Goal: Transaction & Acquisition: Purchase product/service

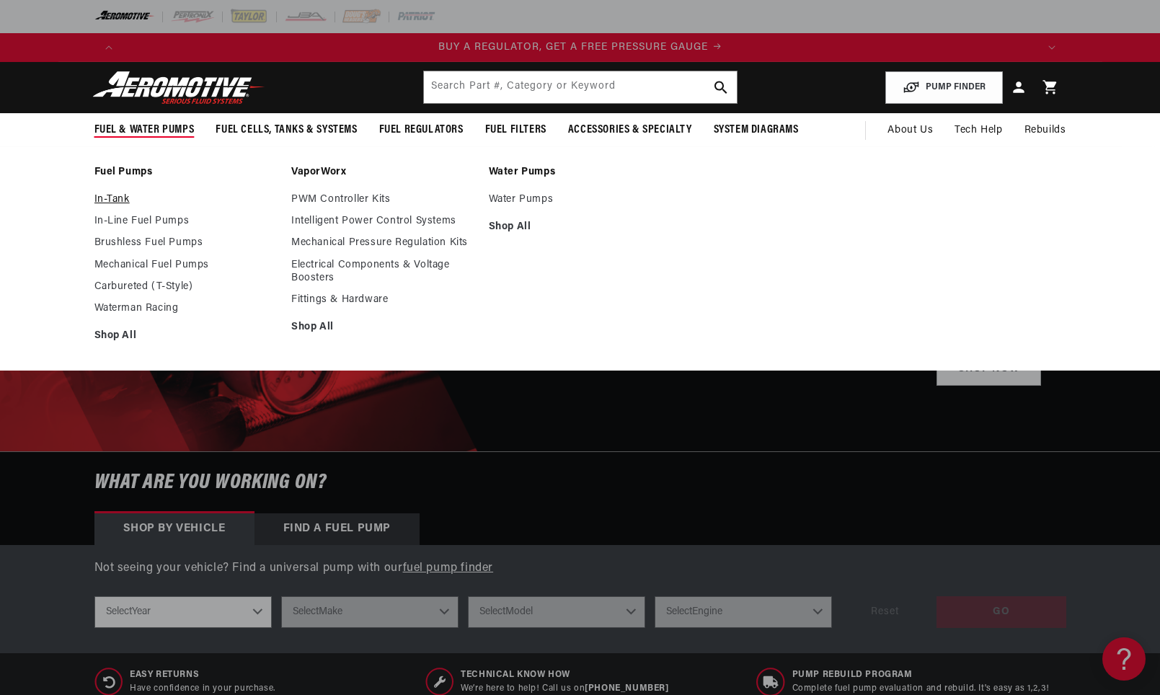
click at [101, 194] on link "In-Tank" at bounding box center [185, 199] width 183 height 13
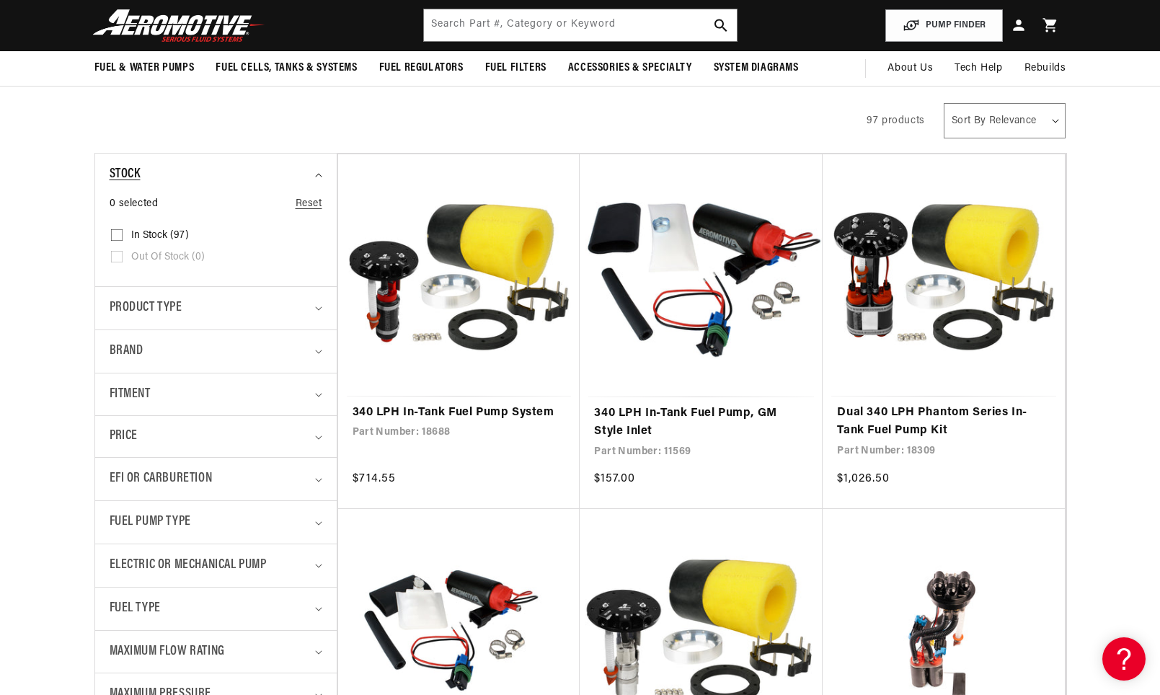
scroll to position [0, 1829]
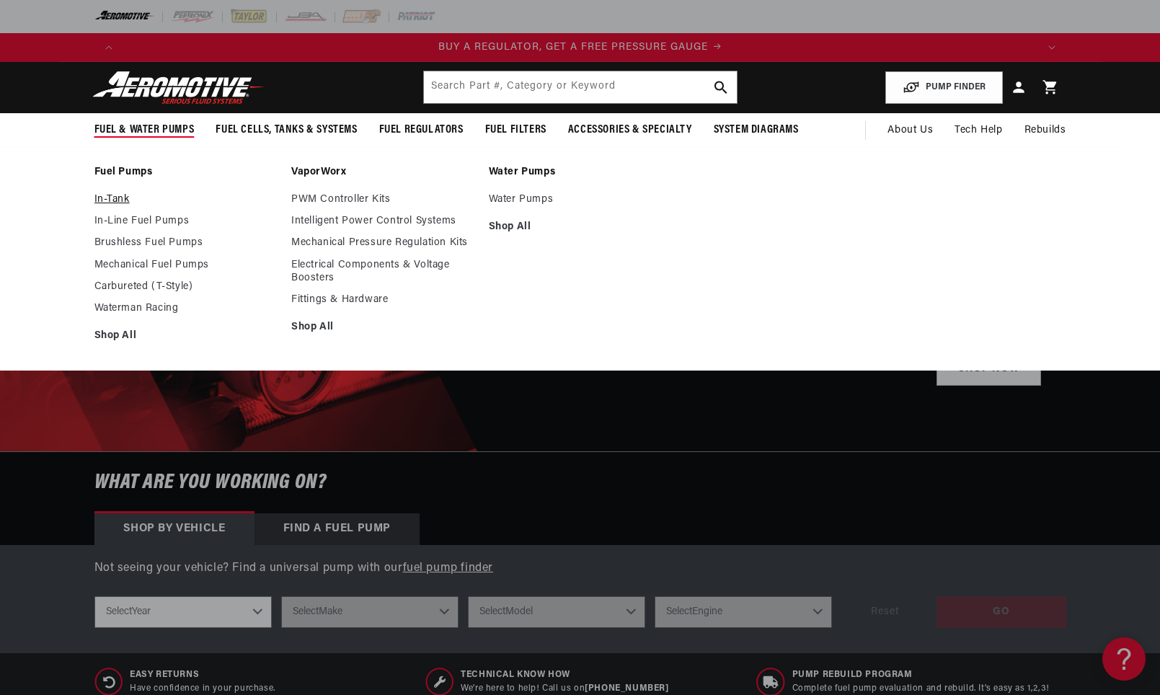
click at [118, 204] on link "In-Tank" at bounding box center [185, 199] width 183 height 13
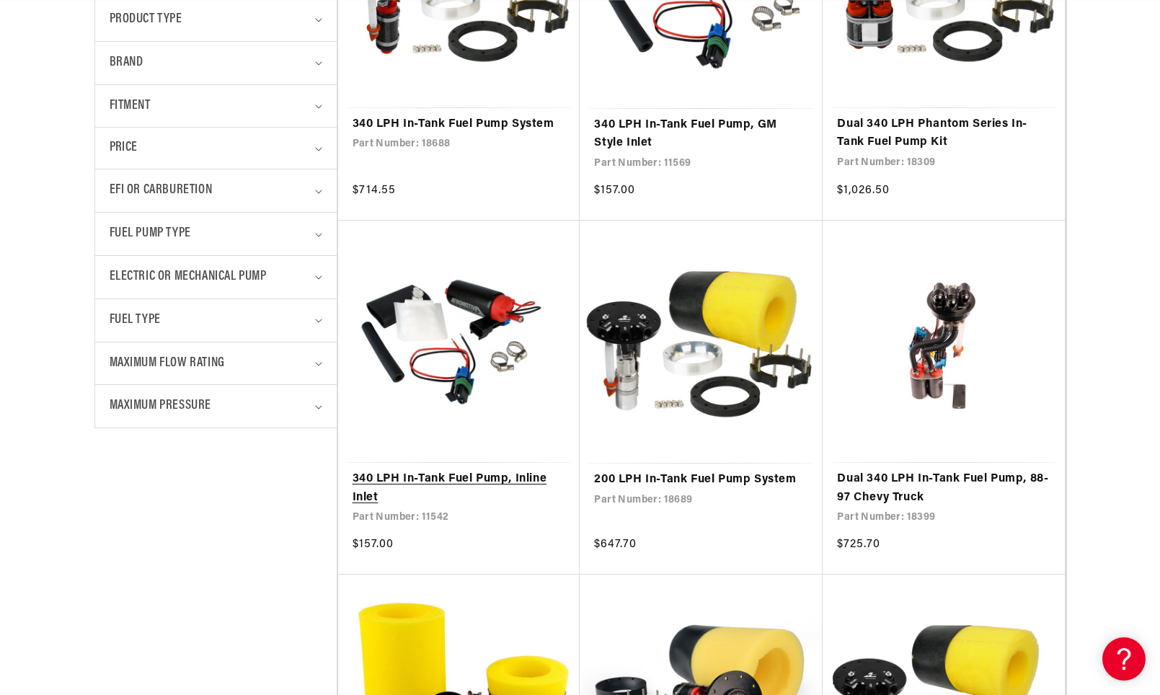
scroll to position [0, 914]
click at [318, 24] on summary "Product type" at bounding box center [216, 20] width 213 height 43
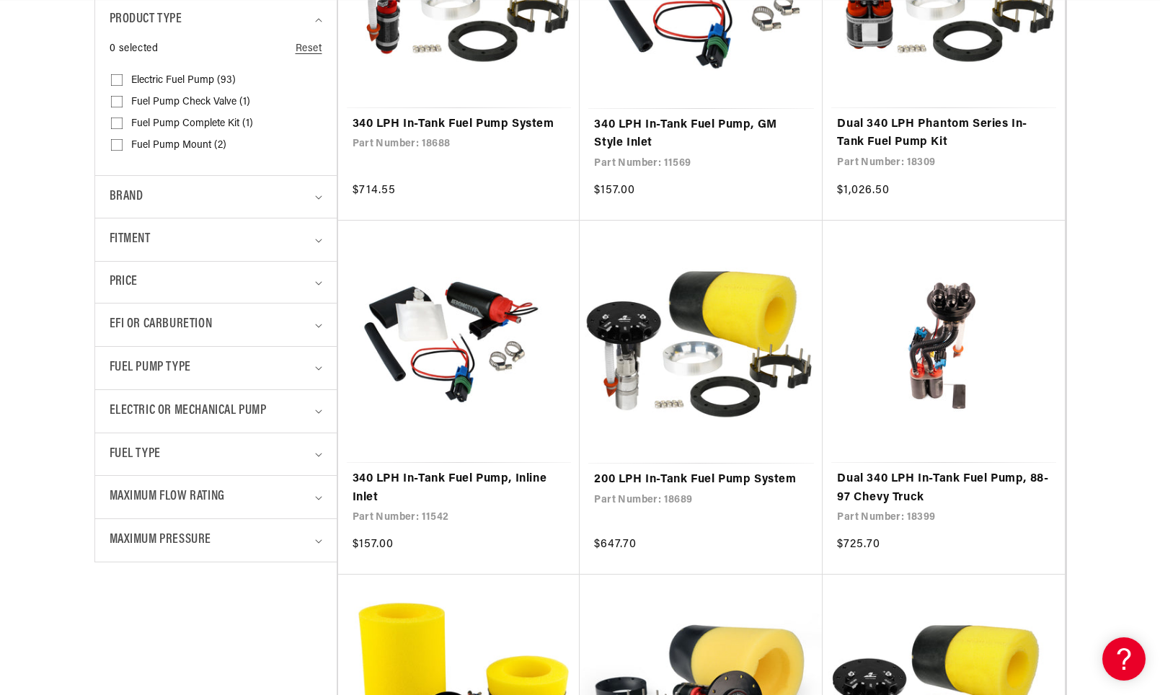
click at [119, 81] on input "Electric Fuel Pump (93) Electric Fuel Pump (93 products)" at bounding box center [117, 83] width 12 height 12
checkbox input "true"
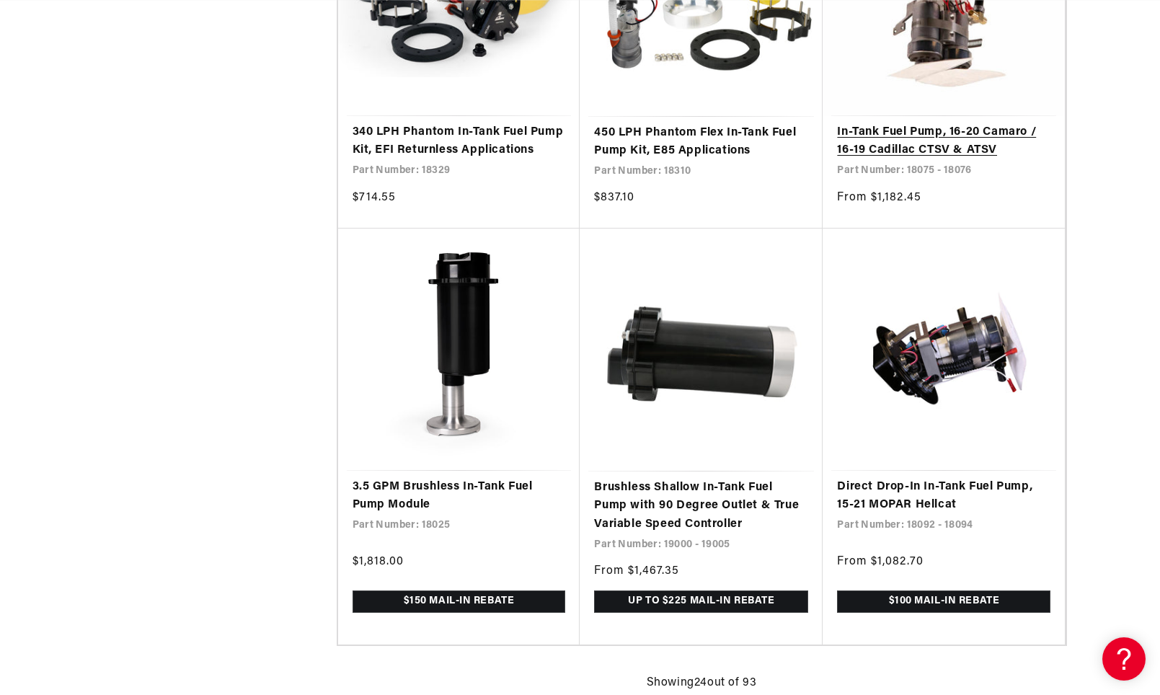
scroll to position [2668, 0]
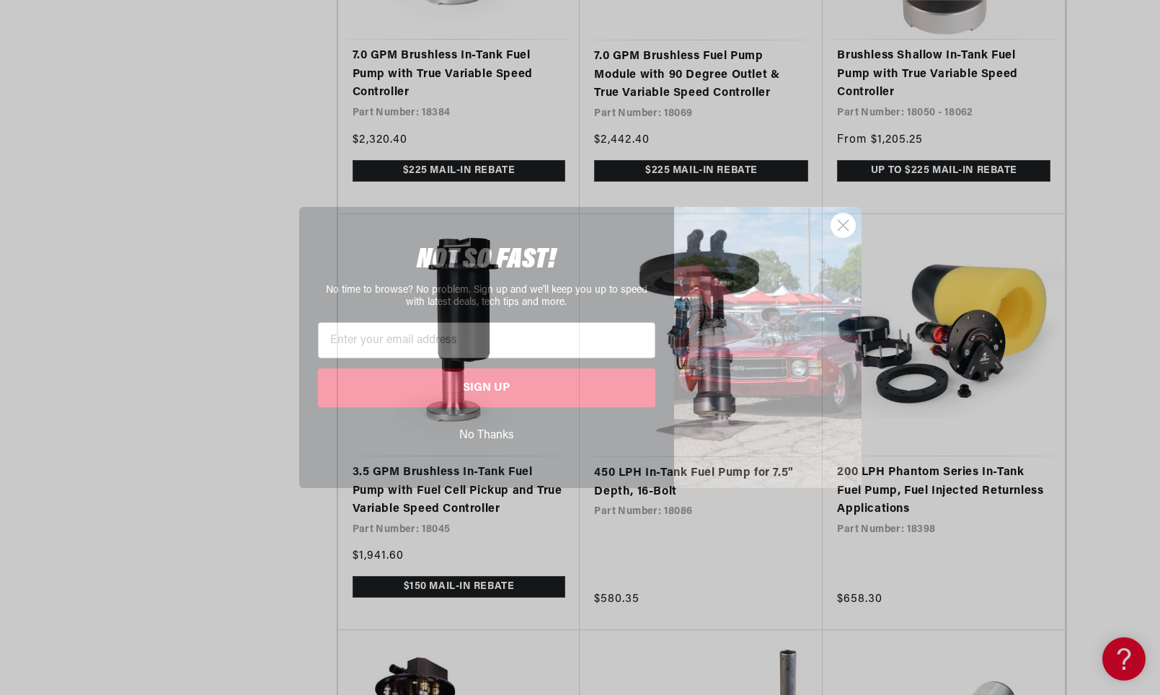
scroll to position [0, 1829]
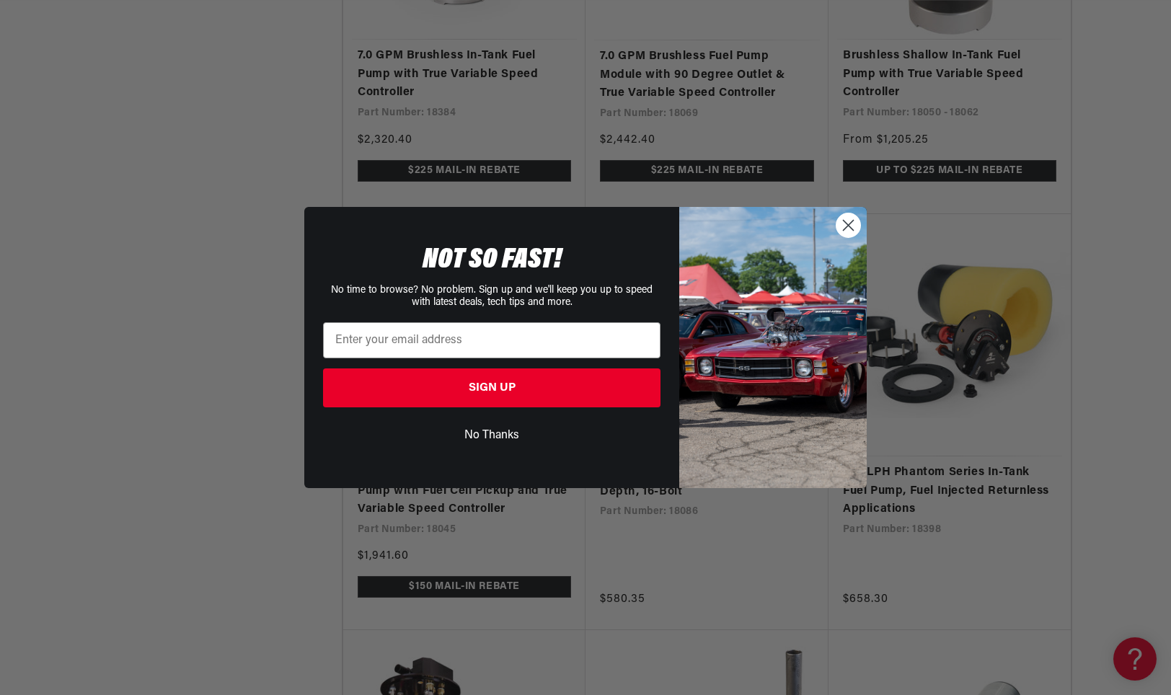
click at [856, 227] on circle "Close dialog" at bounding box center [848, 225] width 24 height 24
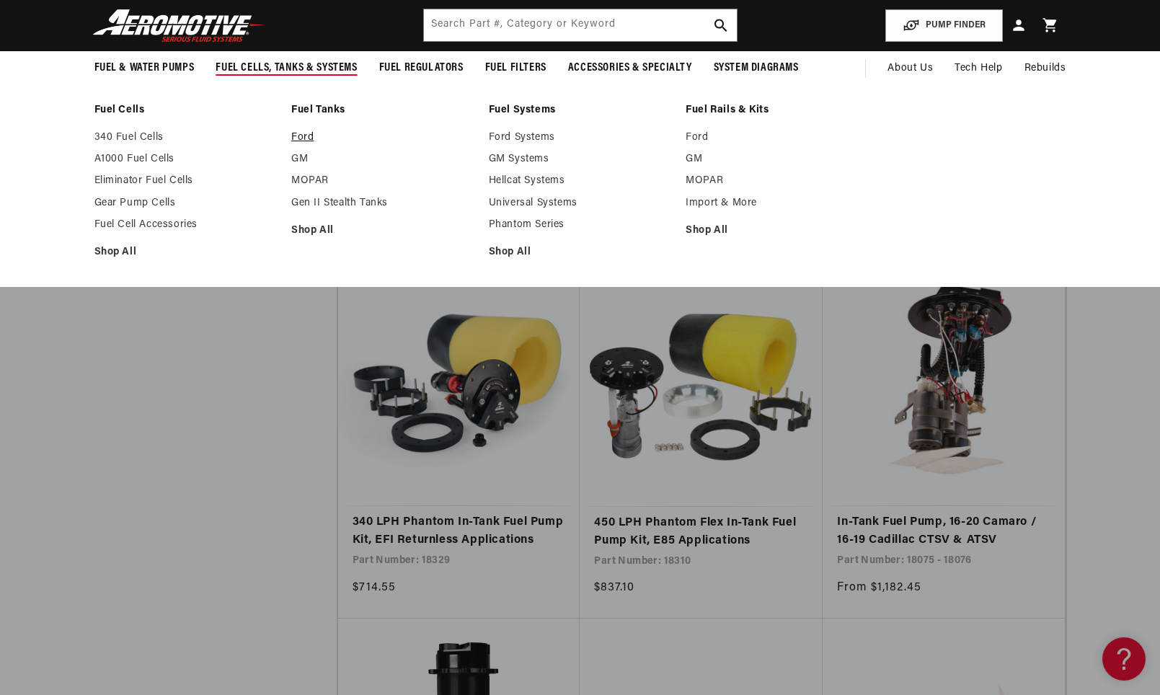
scroll to position [0, 2743]
click at [301, 162] on link "GM" at bounding box center [382, 159] width 183 height 13
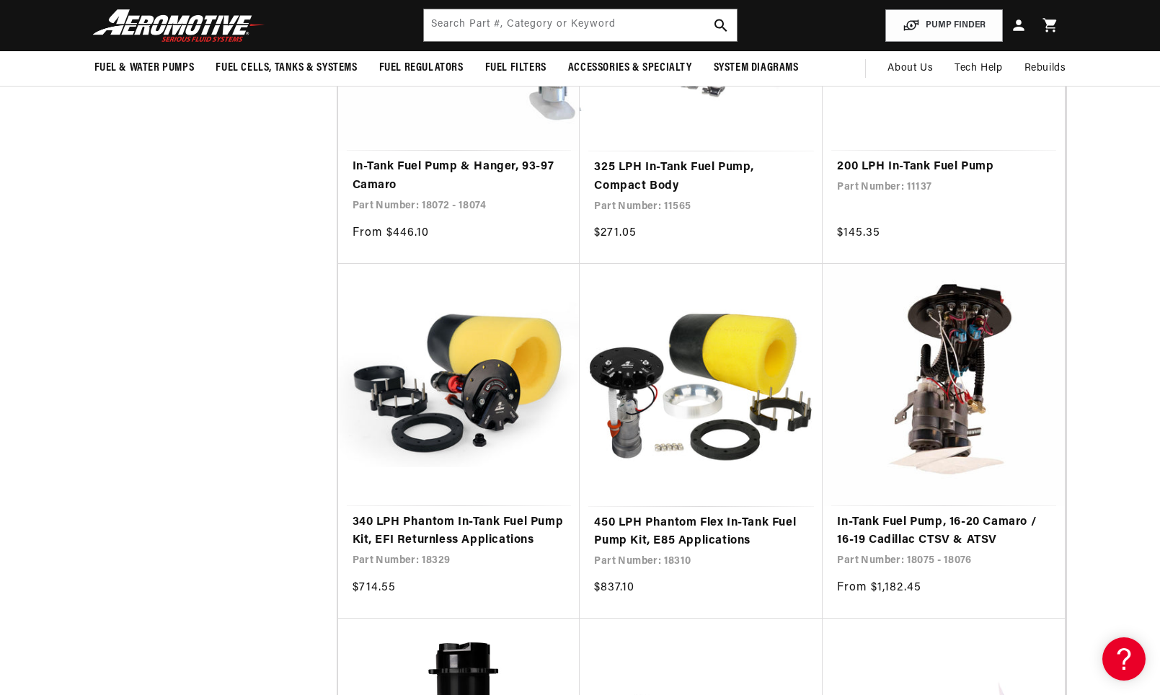
scroll to position [0, 0]
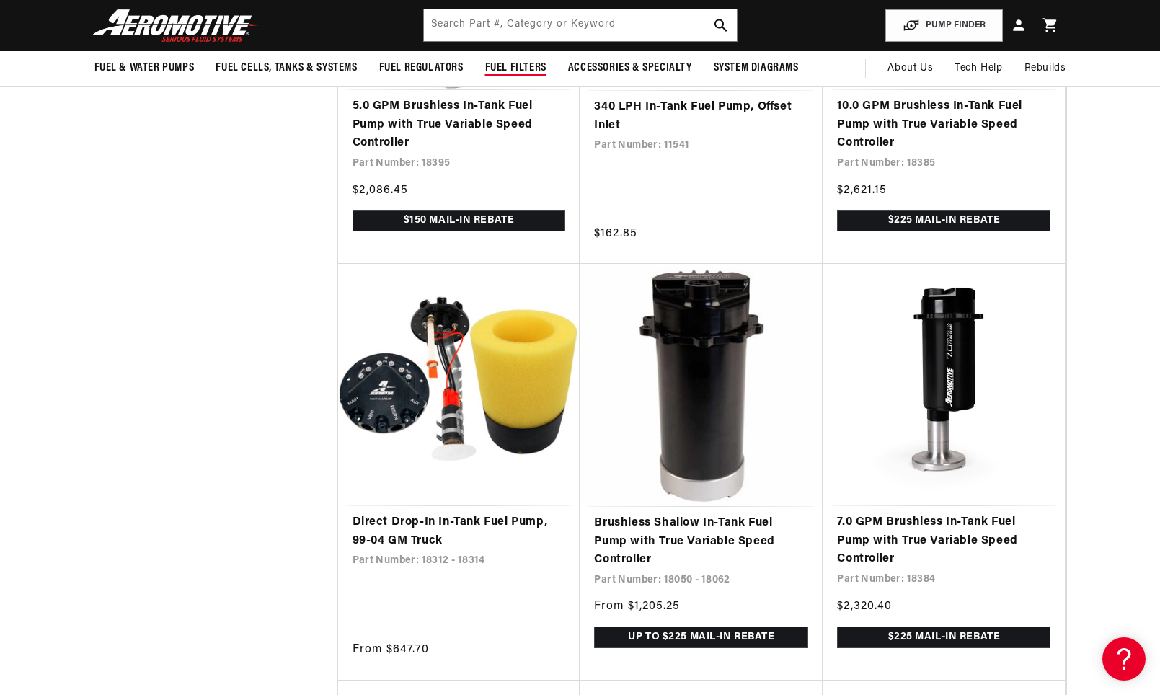
scroll to position [0, 2743]
click at [516, 24] on input "text" at bounding box center [580, 25] width 313 height 32
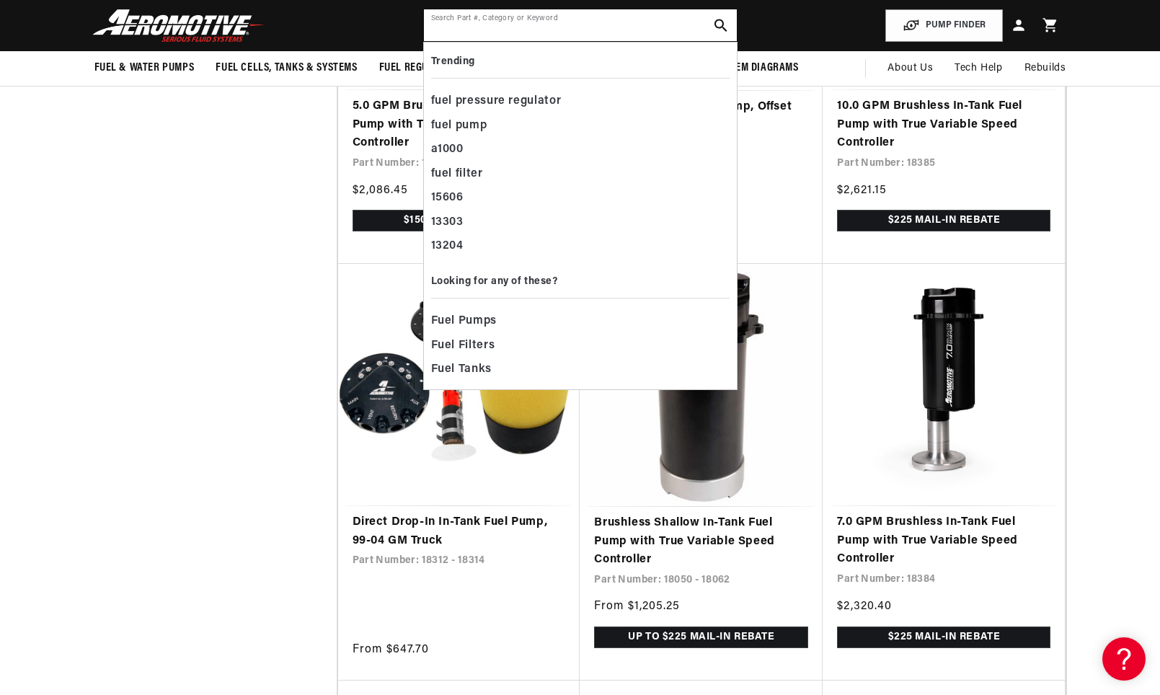
paste input "Walbro EFI fuel pump"
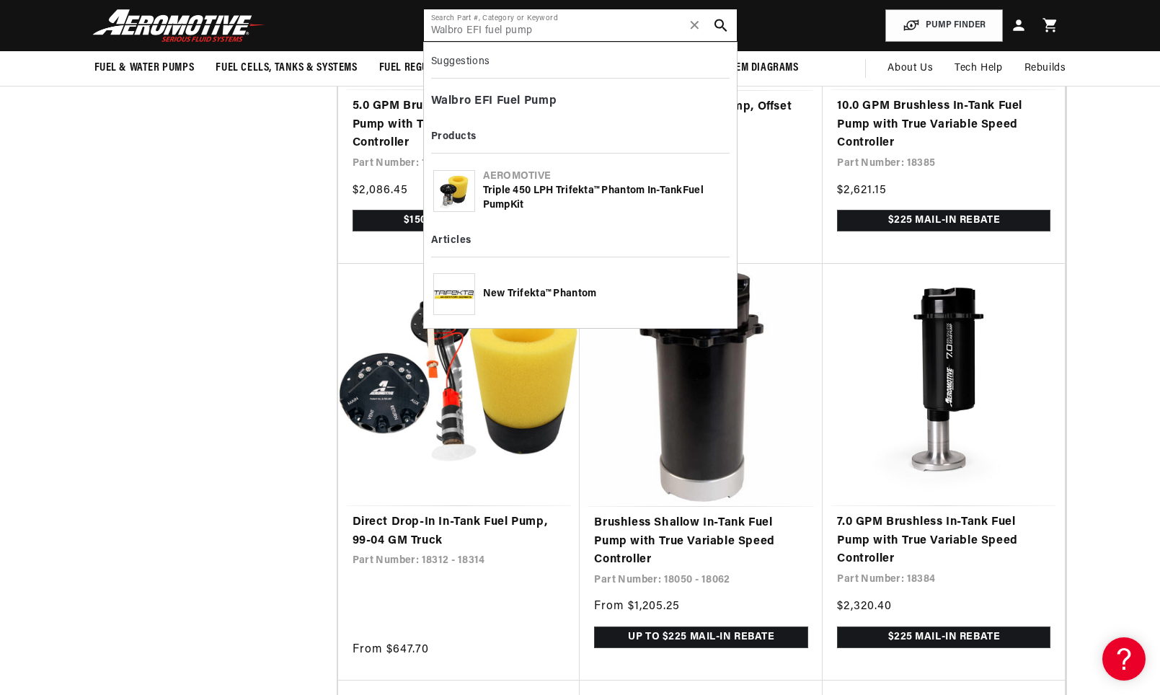
type input "Walbro EFI fuel pump"
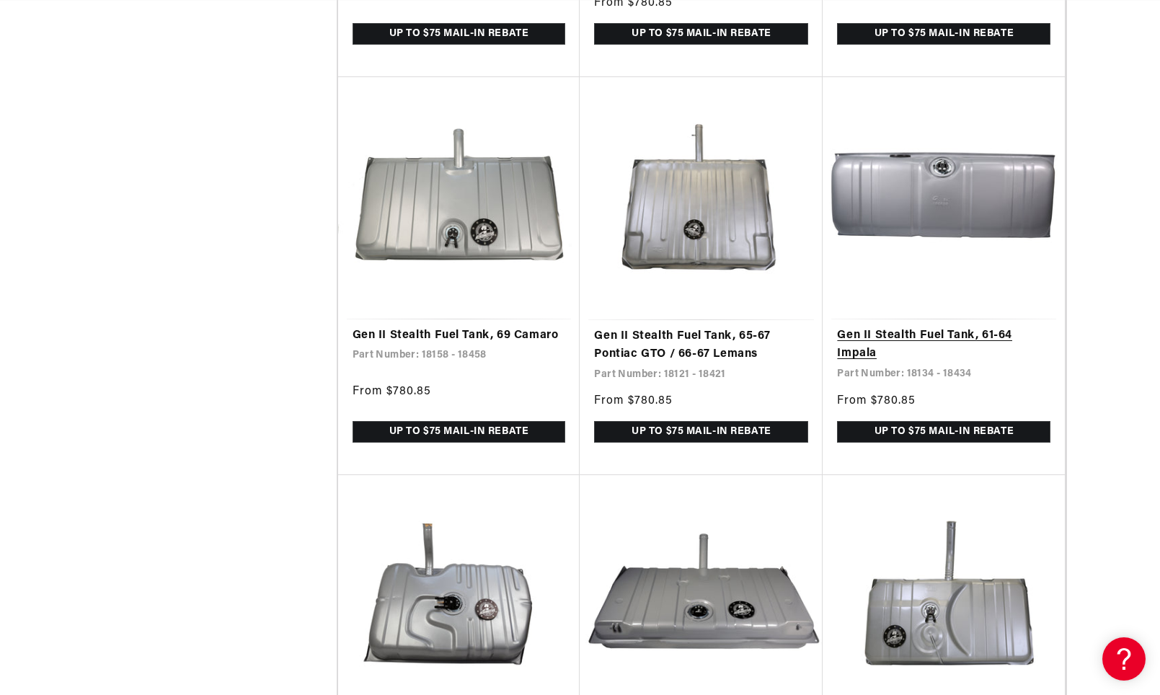
scroll to position [3101, 0]
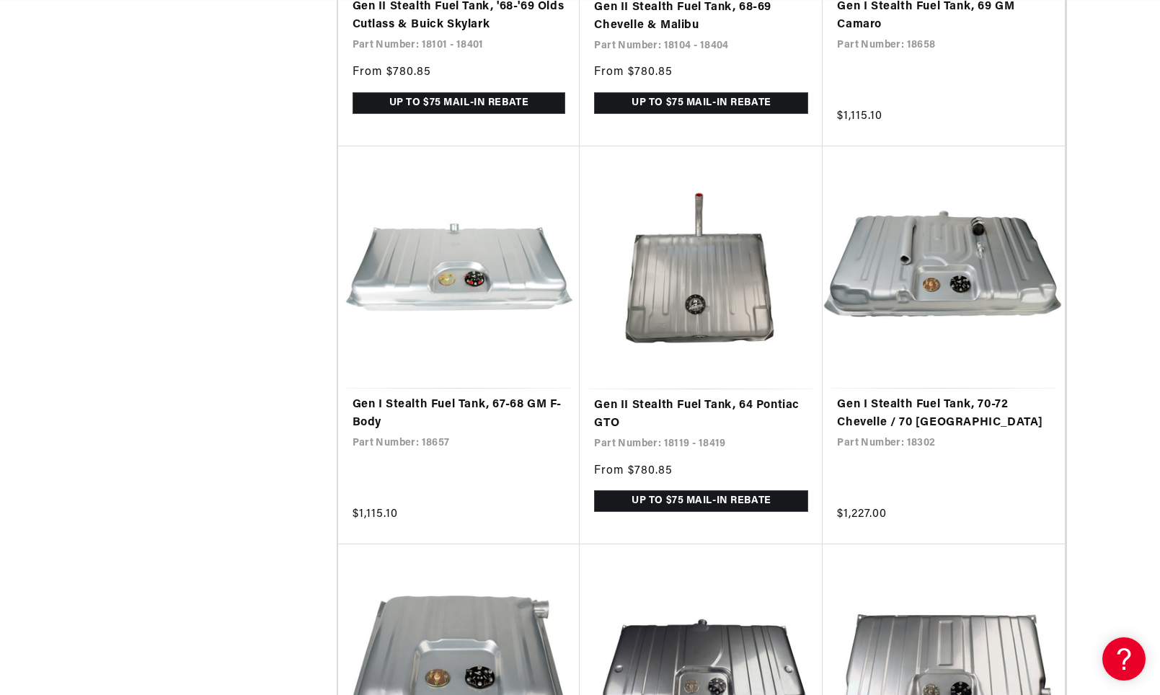
scroll to position [0, 2743]
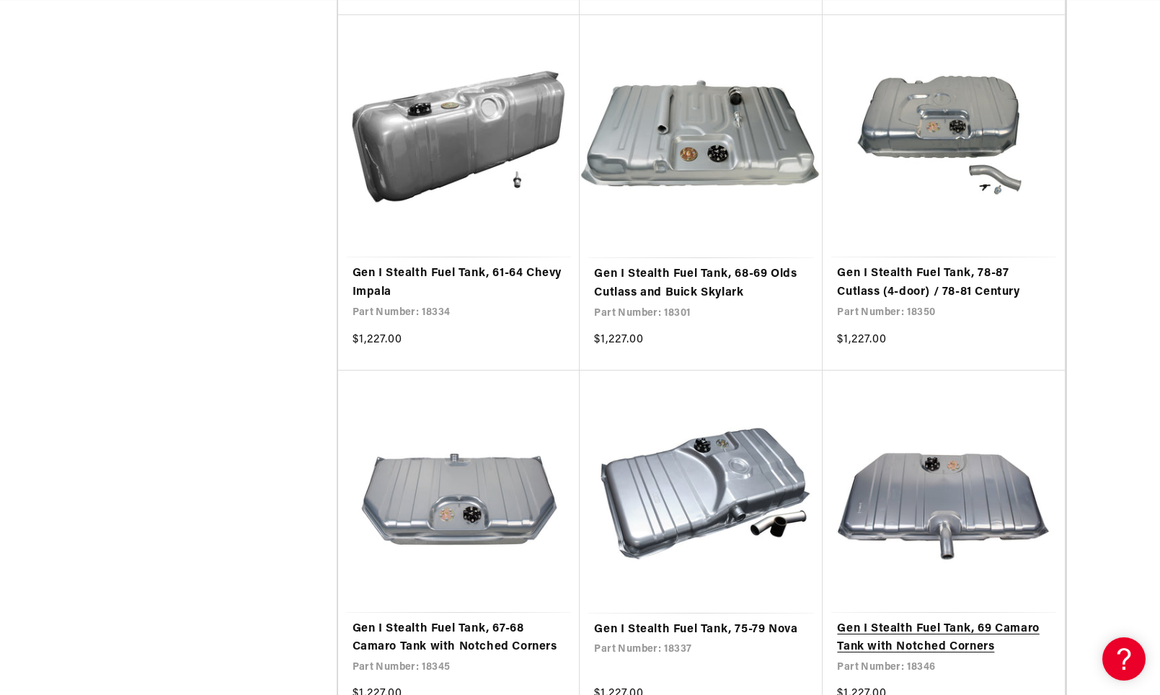
scroll to position [8869, 0]
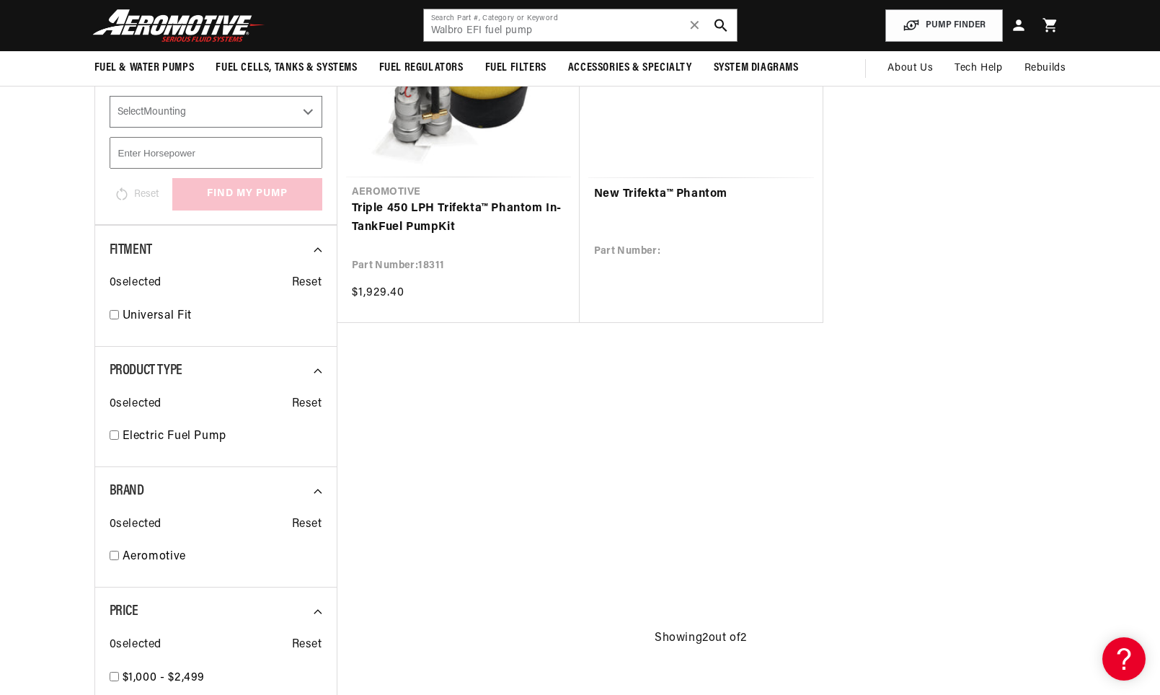
scroll to position [144, 0]
